Goal: Use online tool/utility: Utilize a website feature to perform a specific function

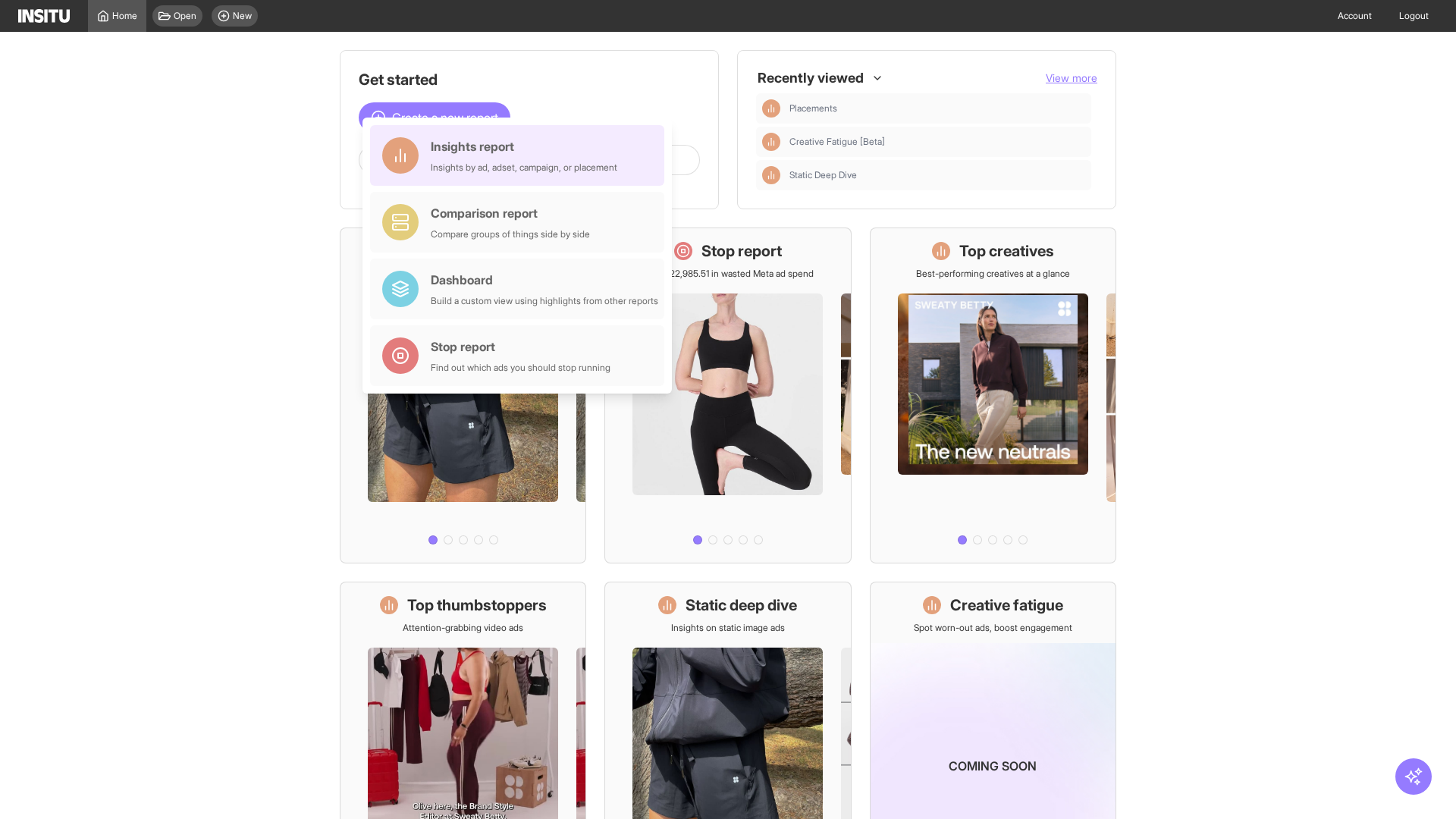
click at [521, 156] on div "Insights report Insights by ad, adset, campaign, or placement" at bounding box center [524, 155] width 187 height 37
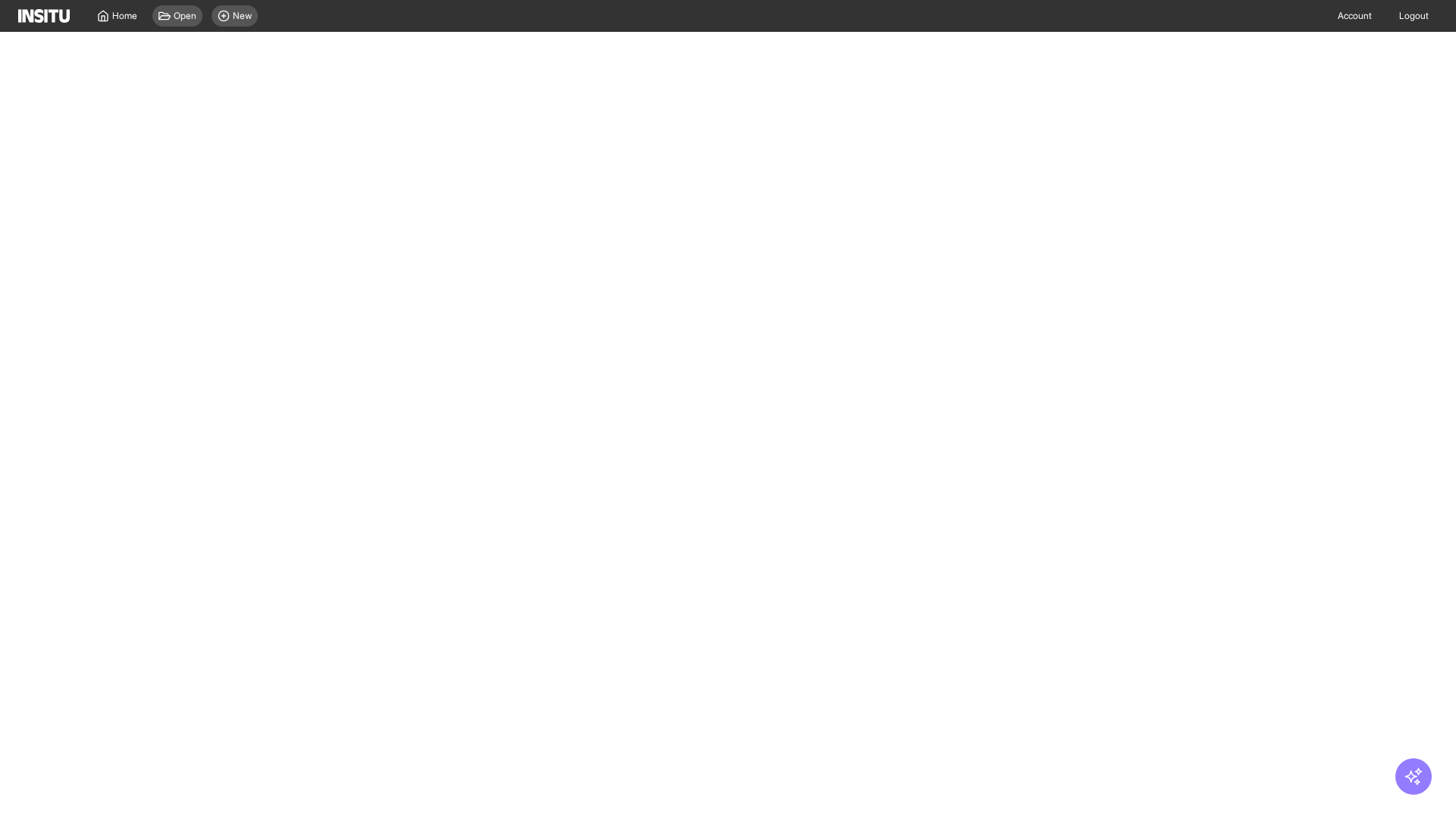
select select "**"
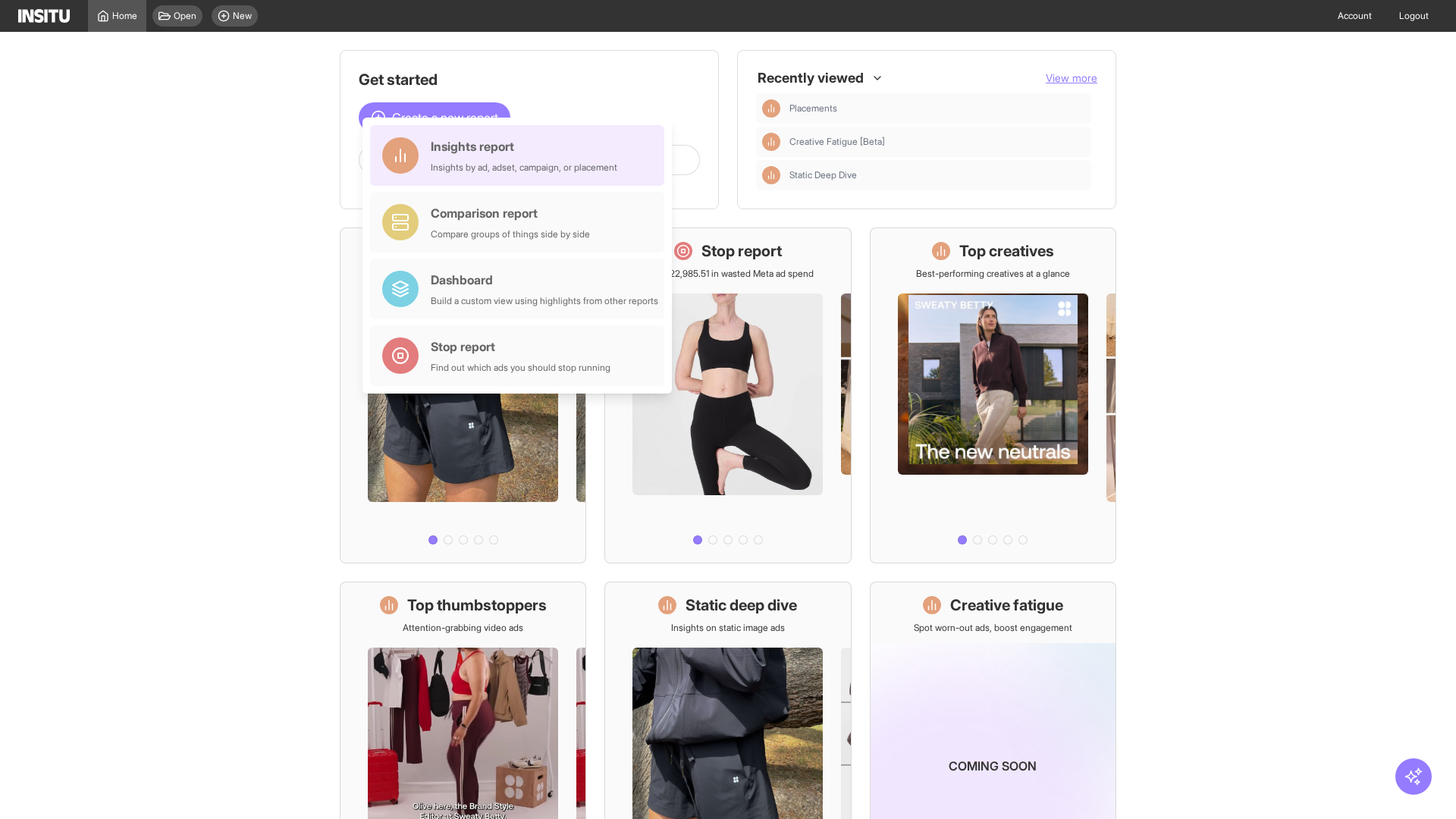
click at [521, 156] on div "Insights report Insights by ad, adset, campaign, or placement" at bounding box center [524, 155] width 187 height 37
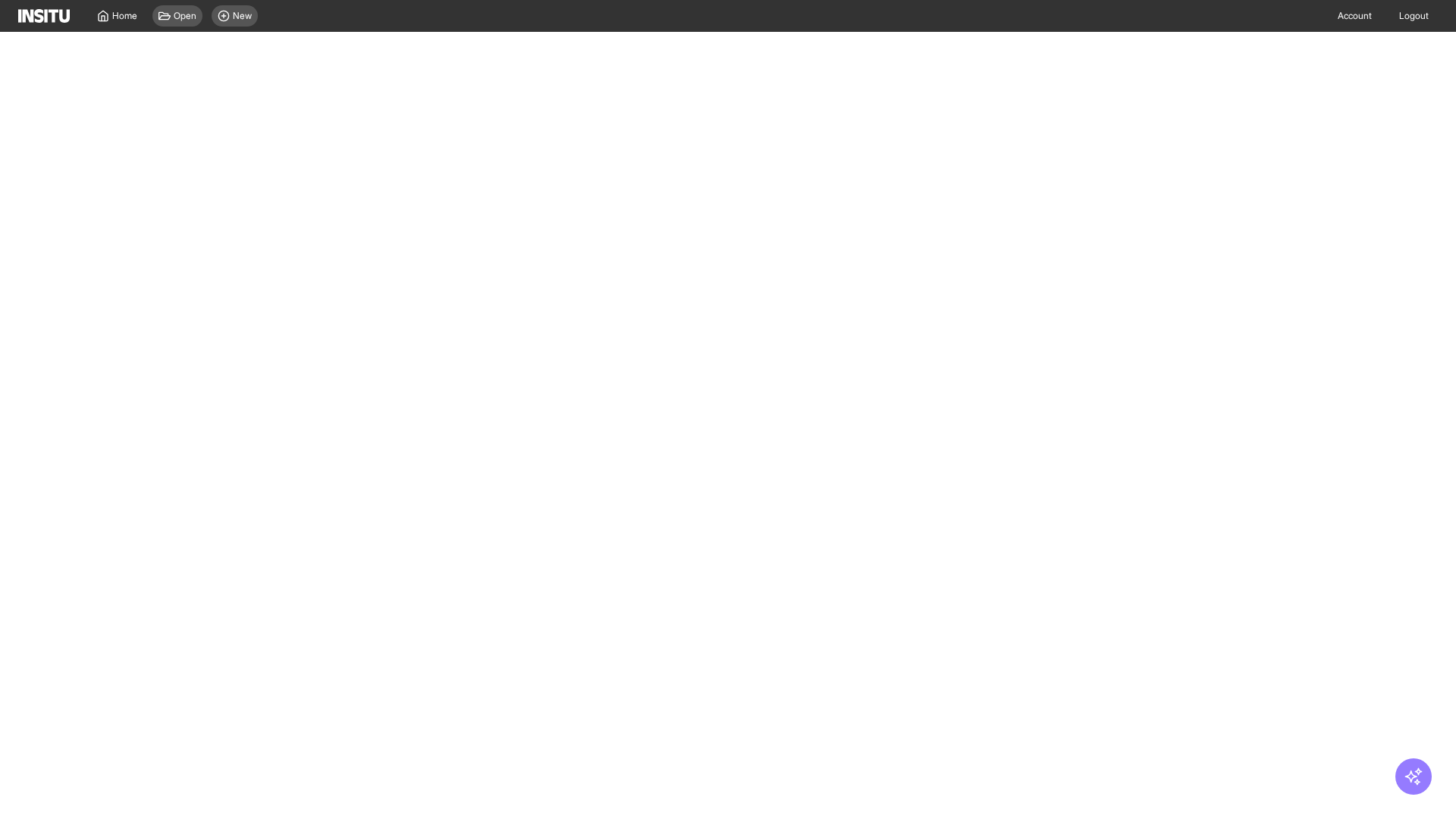
select select "**"
